Goal: Information Seeking & Learning: Learn about a topic

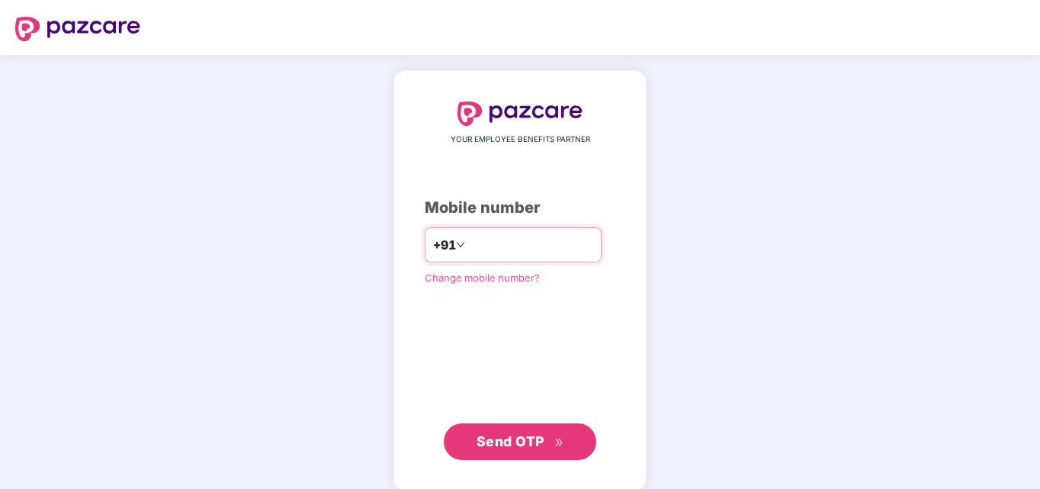
click at [515, 249] on input "**********" at bounding box center [530, 245] width 125 height 24
type input "**********"
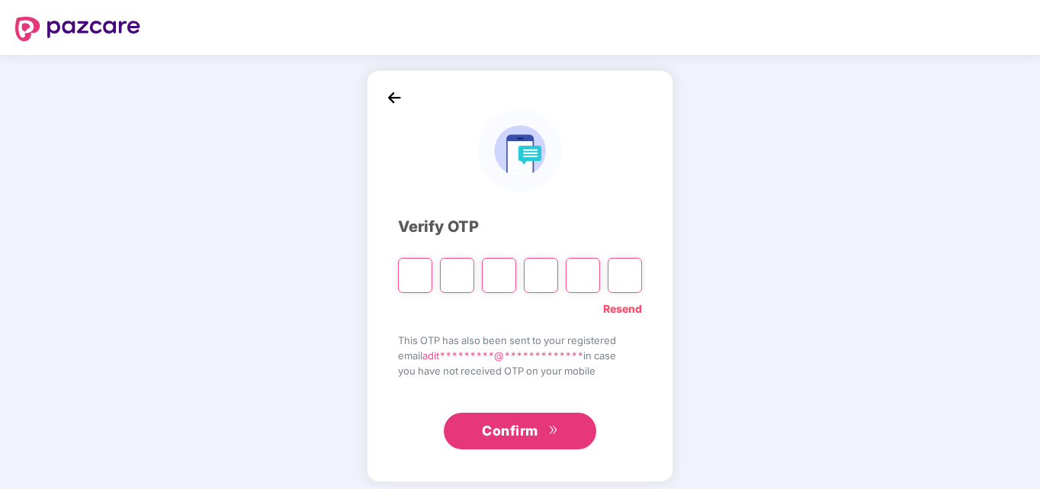
type input "*"
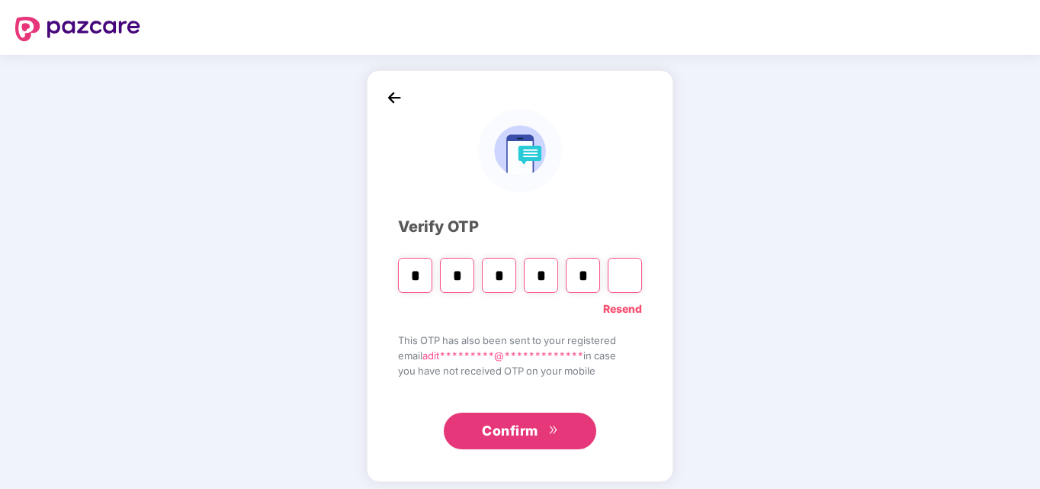
type input "*"
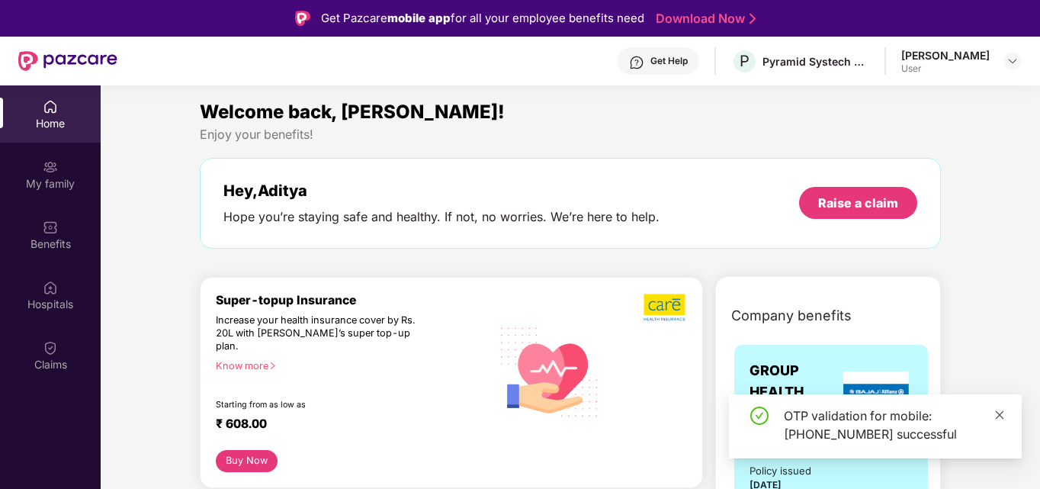
click at [997, 416] on icon "close" at bounding box center [1000, 415] width 11 height 11
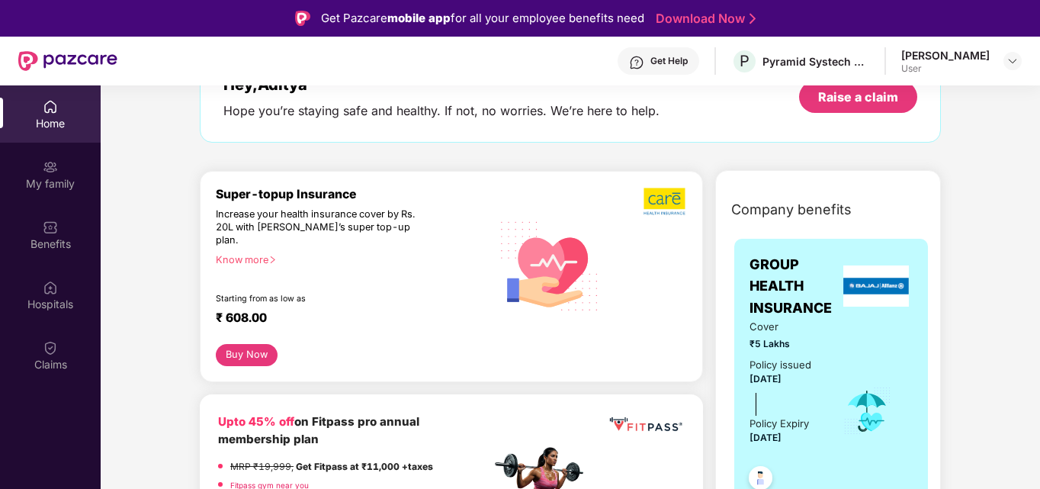
scroll to position [153, 0]
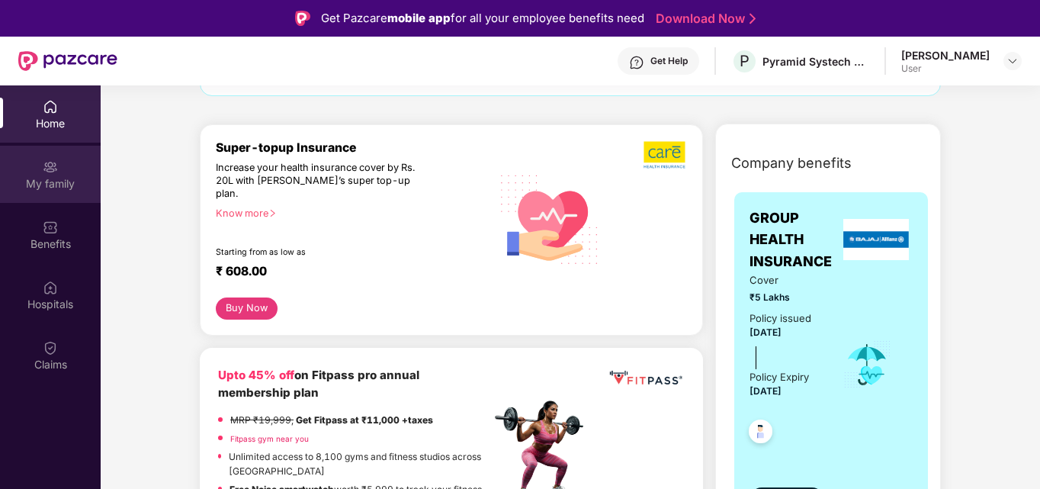
click at [61, 175] on div "My family" at bounding box center [50, 174] width 101 height 57
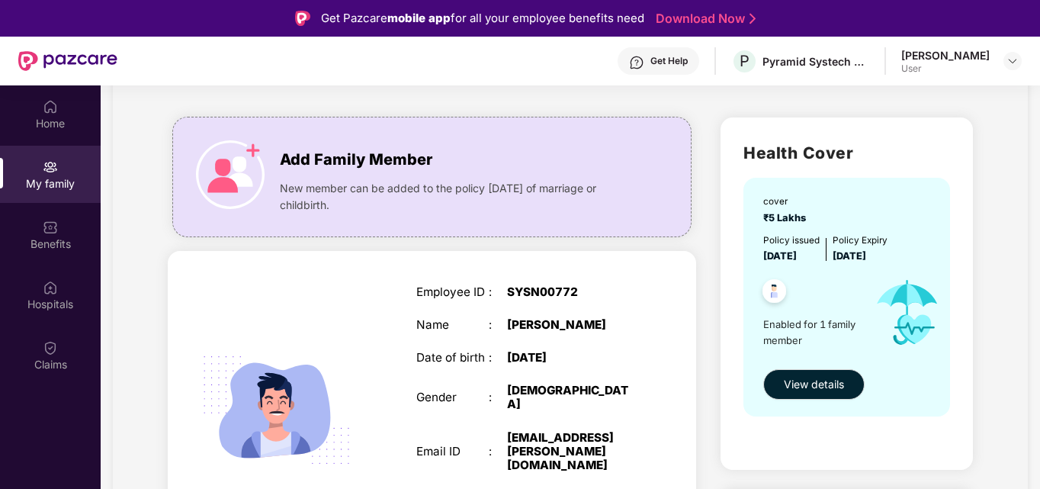
scroll to position [76, 0]
click at [808, 397] on button "View details" at bounding box center [813, 383] width 101 height 31
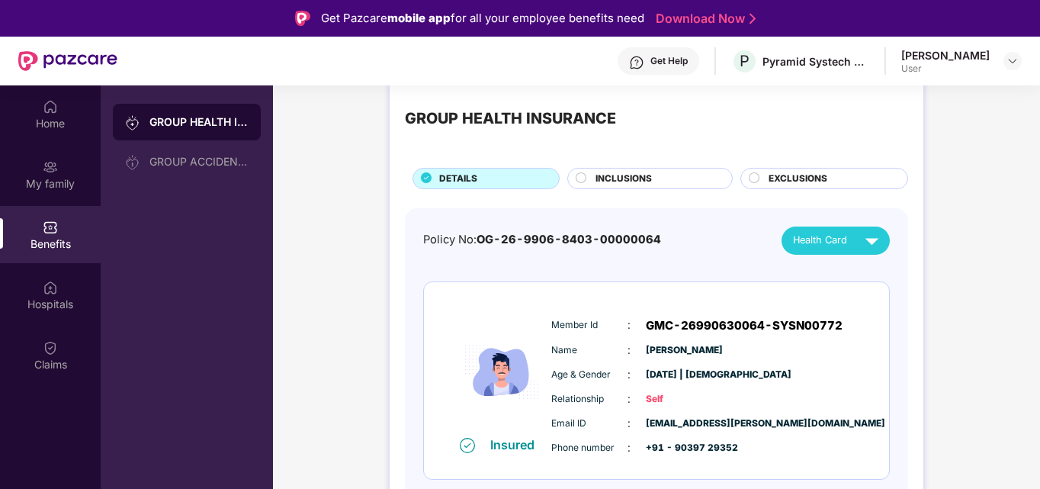
scroll to position [0, 0]
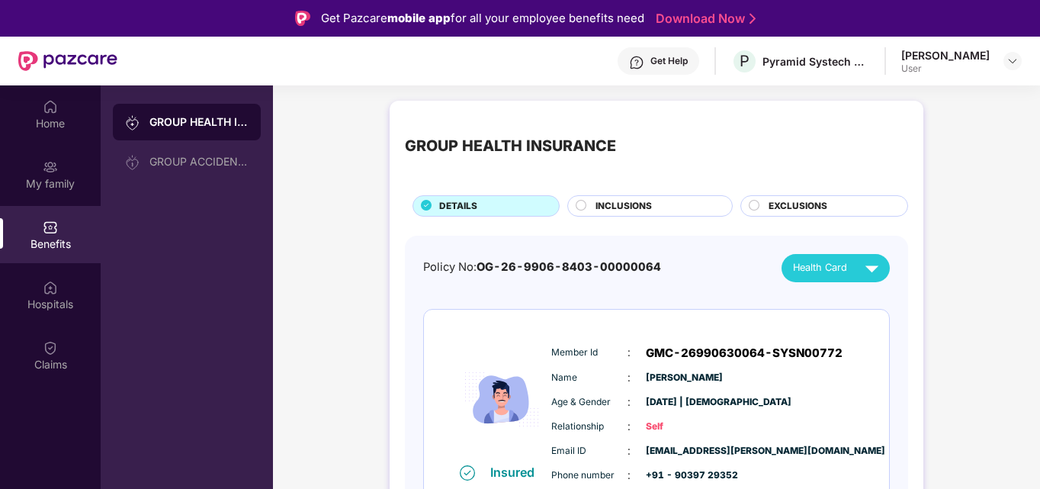
click at [652, 201] on div "INCLUSIONS" at bounding box center [656, 207] width 137 height 17
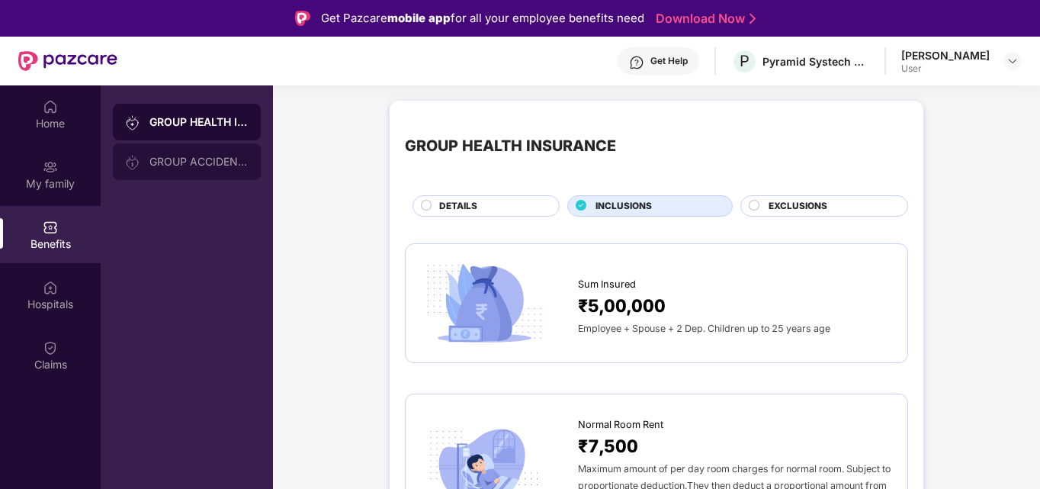
click at [209, 146] on div "GROUP ACCIDENTAL INSURANCE" at bounding box center [187, 161] width 148 height 37
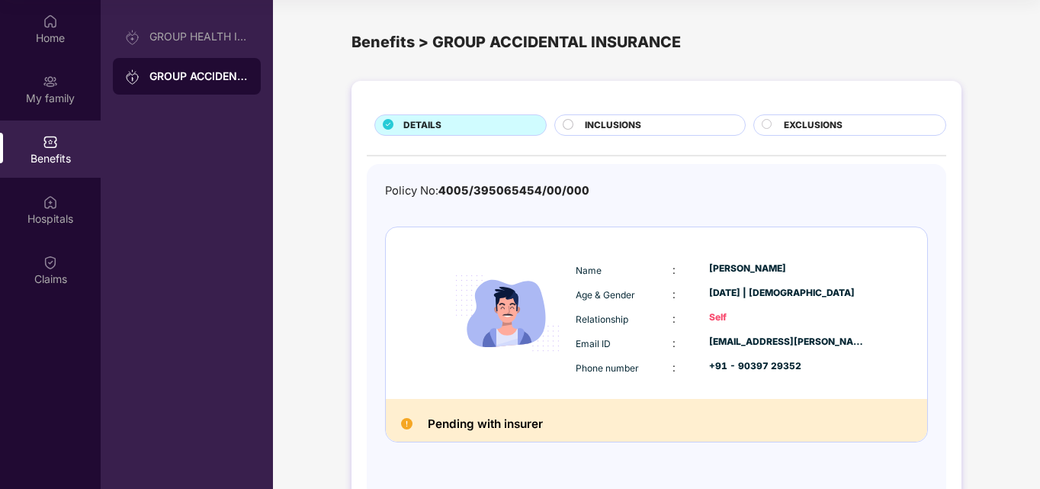
click at [611, 117] on div "INCLUSIONS" at bounding box center [650, 124] width 191 height 21
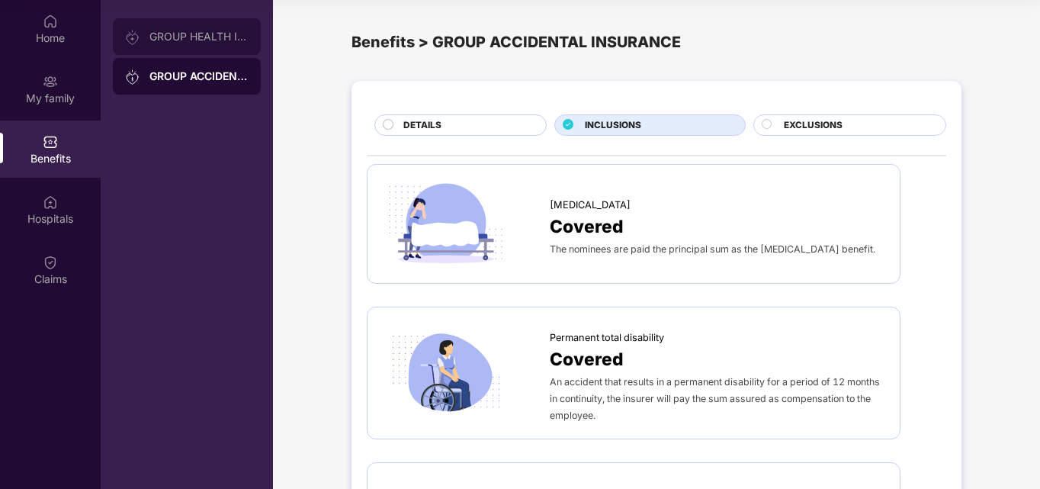
click at [190, 29] on div "GROUP HEALTH INSURANCE" at bounding box center [187, 36] width 148 height 37
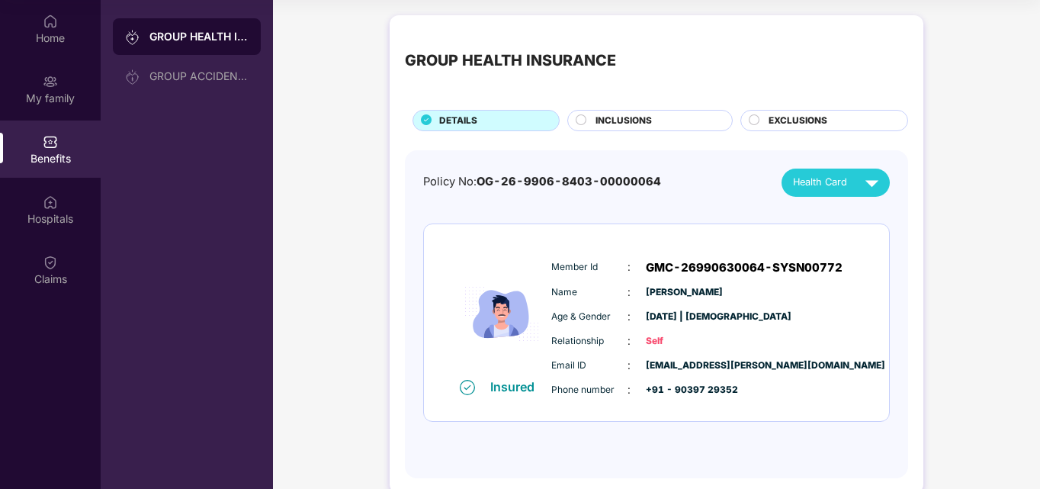
scroll to position [27, 0]
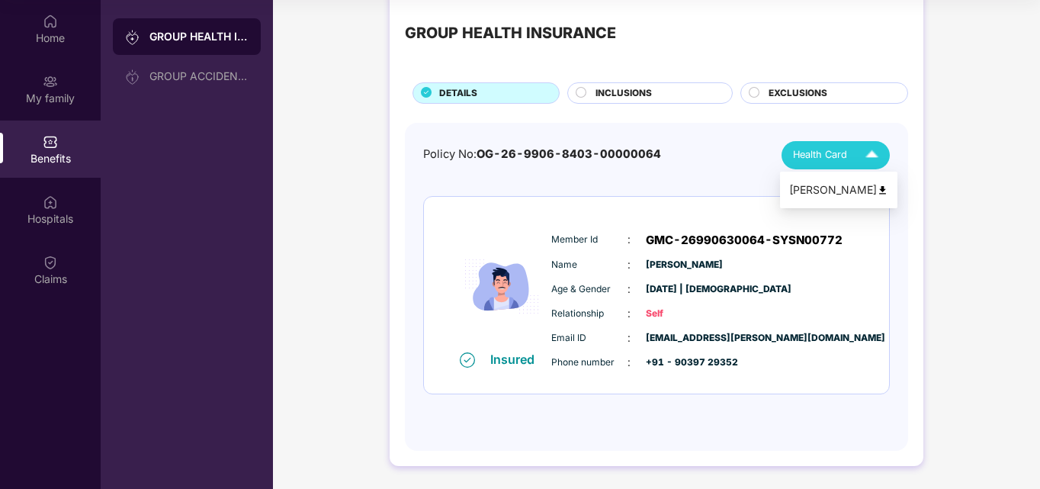
click at [834, 162] on span "Health Card" at bounding box center [820, 154] width 54 height 15
click at [341, 294] on div "GROUP HEALTH INSURANCE DETAILS INCLUSIONS EXCLUSIONS Policy No: OG-26-9906-8403…" at bounding box center [656, 234] width 767 height 509
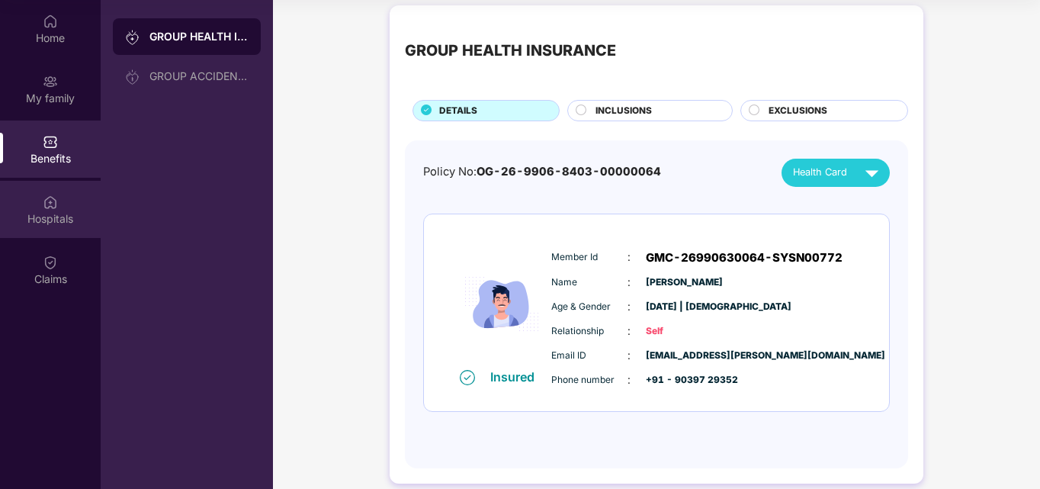
scroll to position [0, 0]
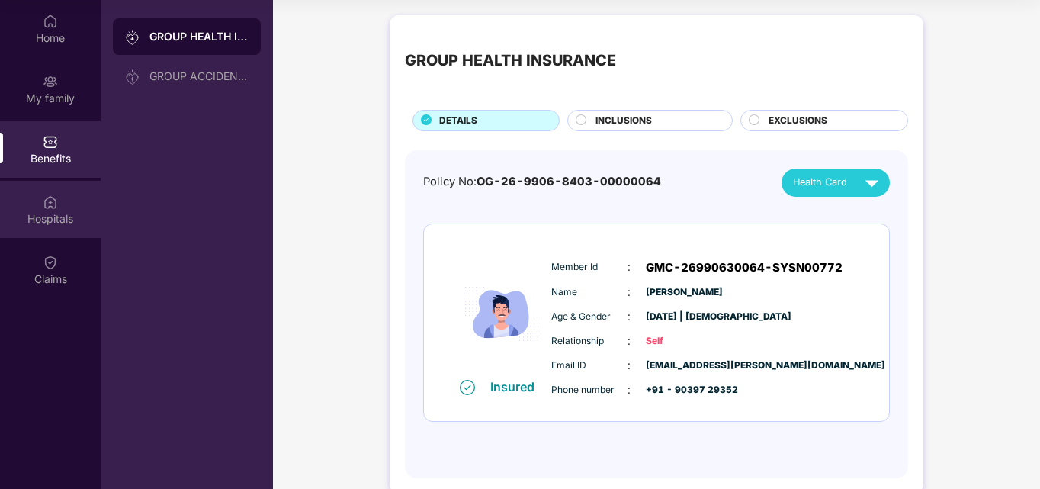
click at [25, 201] on div "Hospitals" at bounding box center [50, 209] width 101 height 57
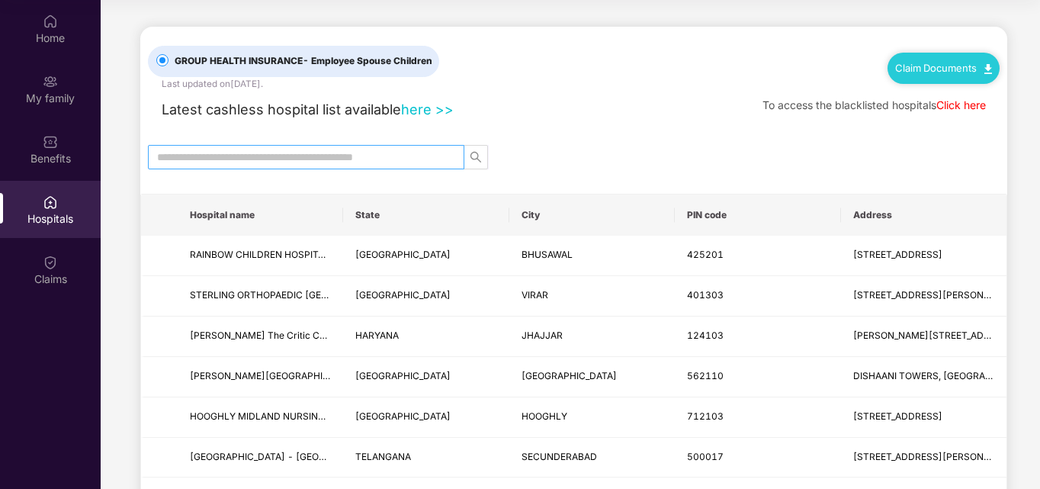
click at [388, 158] on input "text" at bounding box center [300, 157] width 286 height 17
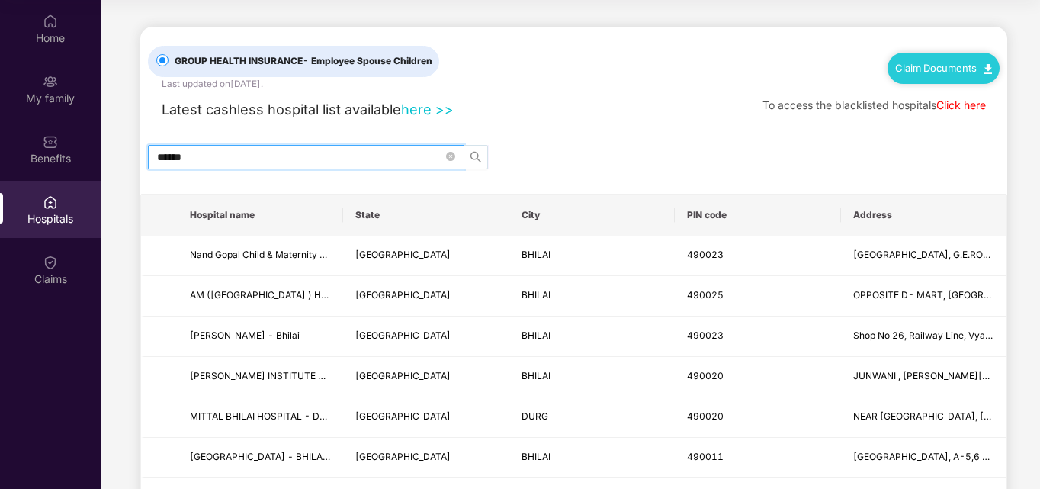
click at [481, 156] on icon "search" at bounding box center [476, 157] width 12 height 12
type input "******"
click at [67, 256] on div "Claims" at bounding box center [50, 269] width 101 height 57
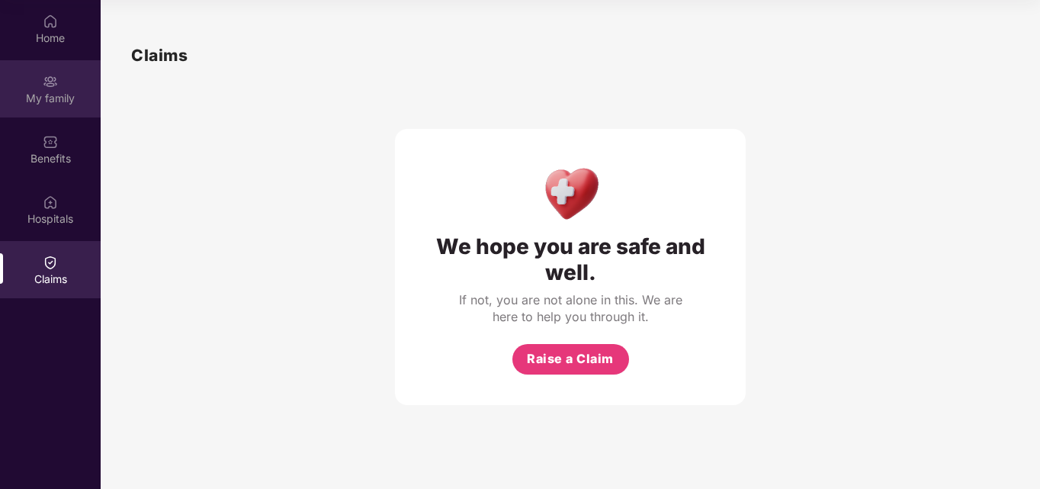
click at [56, 107] on div "My family" at bounding box center [50, 88] width 101 height 57
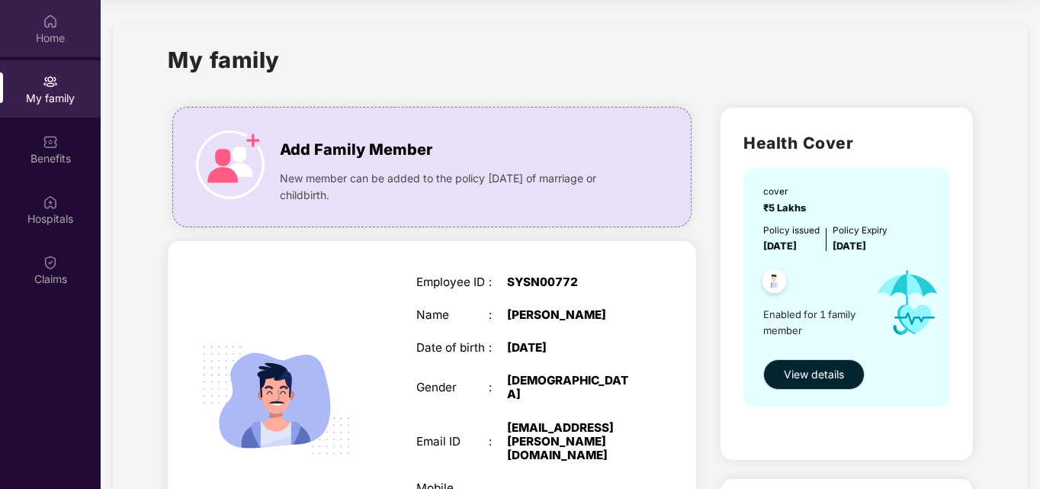
click at [70, 37] on div "Home" at bounding box center [50, 38] width 101 height 15
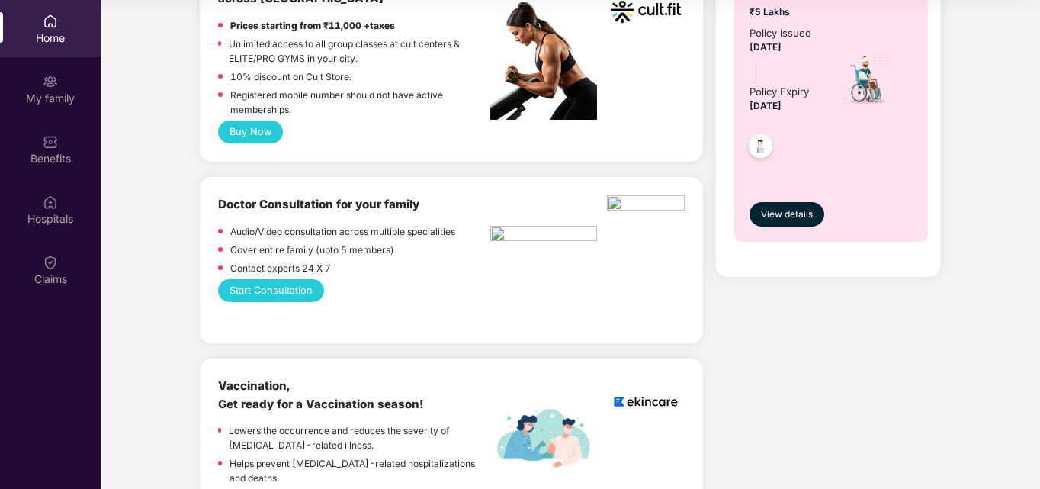
scroll to position [628, 0]
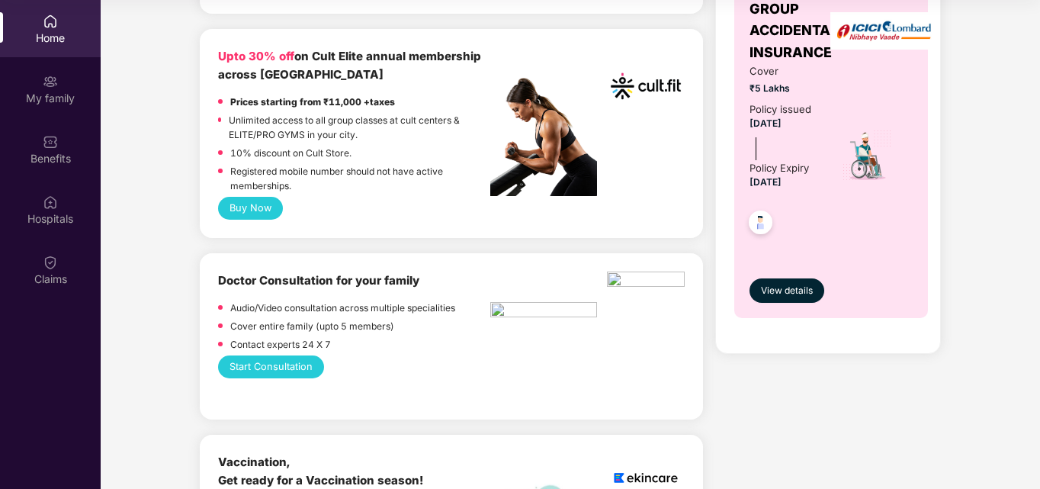
click at [291, 358] on button "Start Consultation" at bounding box center [271, 366] width 106 height 23
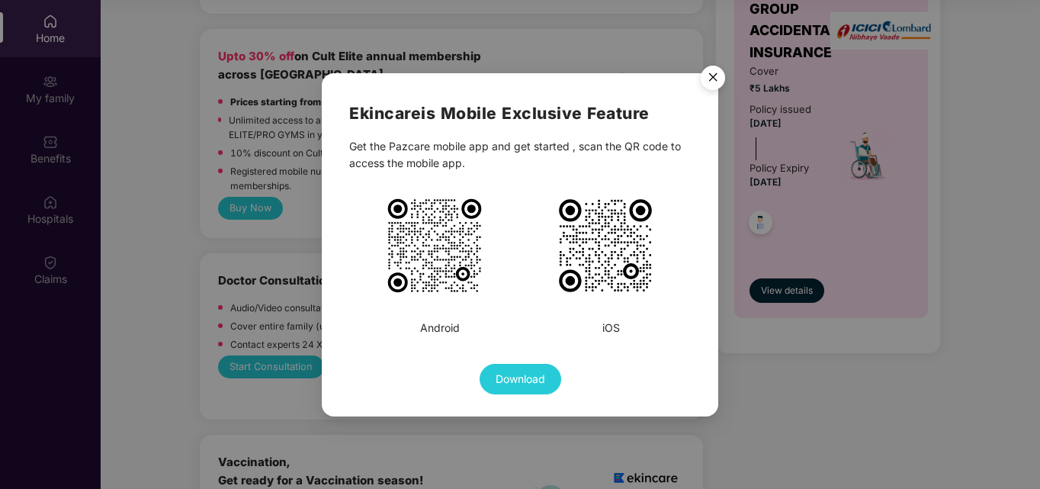
click at [710, 73] on img "Close" at bounding box center [713, 80] width 43 height 43
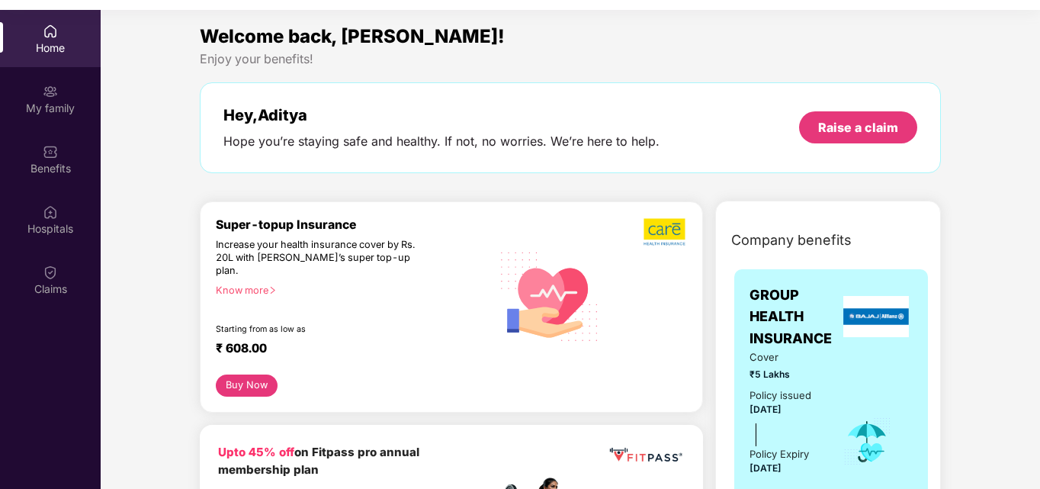
scroll to position [0, 0]
